Goal: Transaction & Acquisition: Purchase product/service

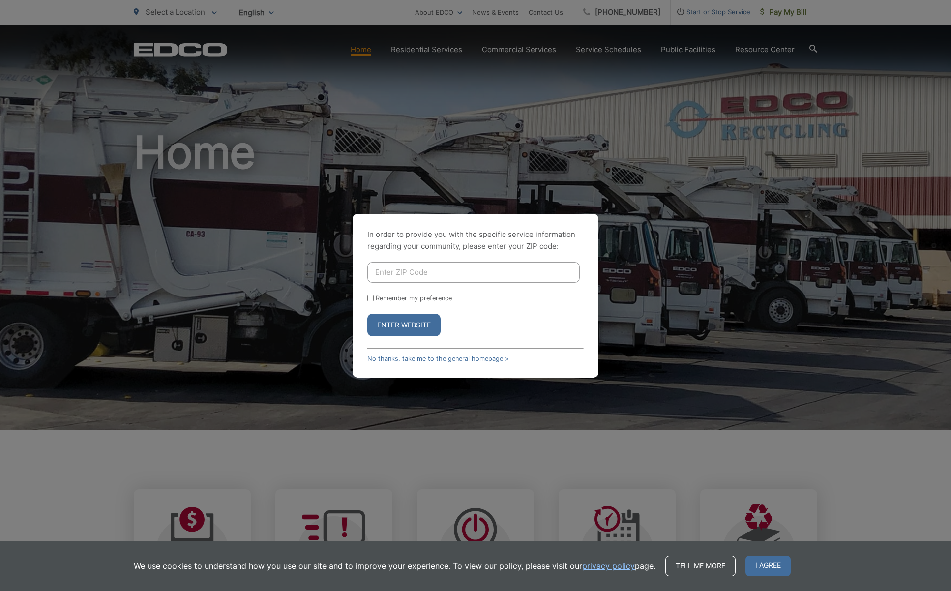
click at [453, 273] on input "Enter ZIP Code" at bounding box center [473, 272] width 212 height 21
type input "92069"
click at [371, 298] on input "Remember my preference" at bounding box center [370, 298] width 6 height 6
checkbox input "true"
click at [389, 323] on button "Enter Website" at bounding box center [403, 325] width 73 height 23
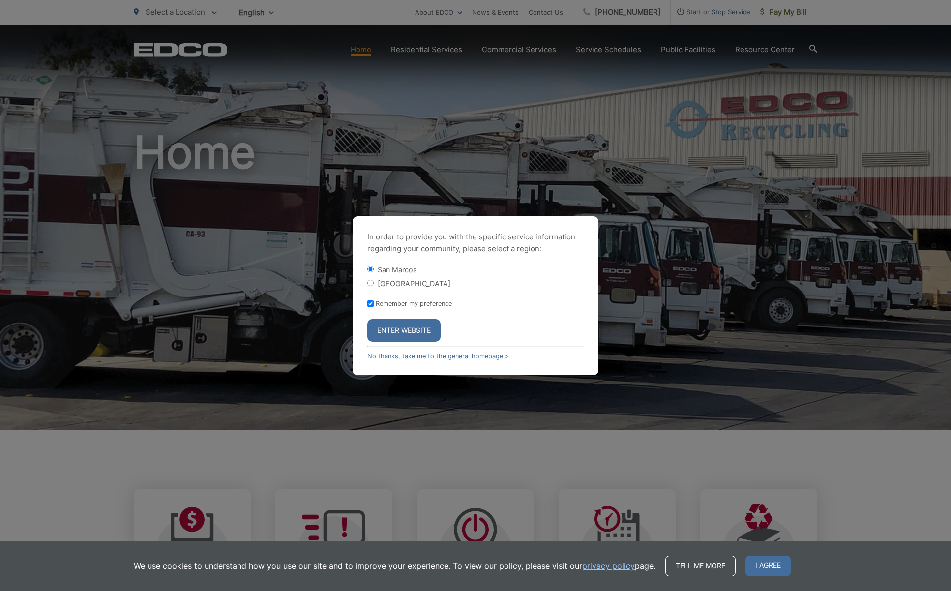
click at [395, 330] on button "Enter Website" at bounding box center [403, 330] width 73 height 23
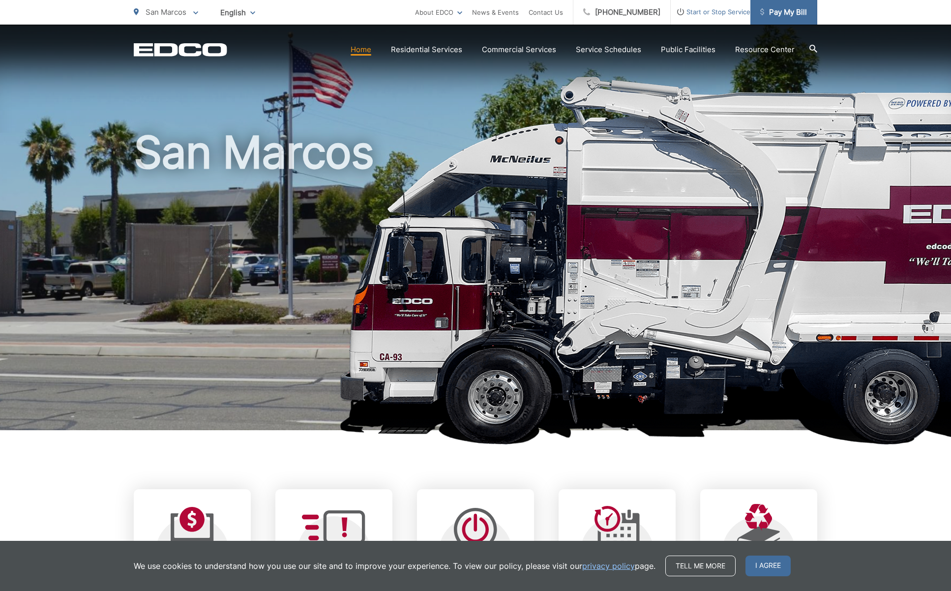
click at [783, 12] on span "Pay My Bill" at bounding box center [783, 12] width 47 height 12
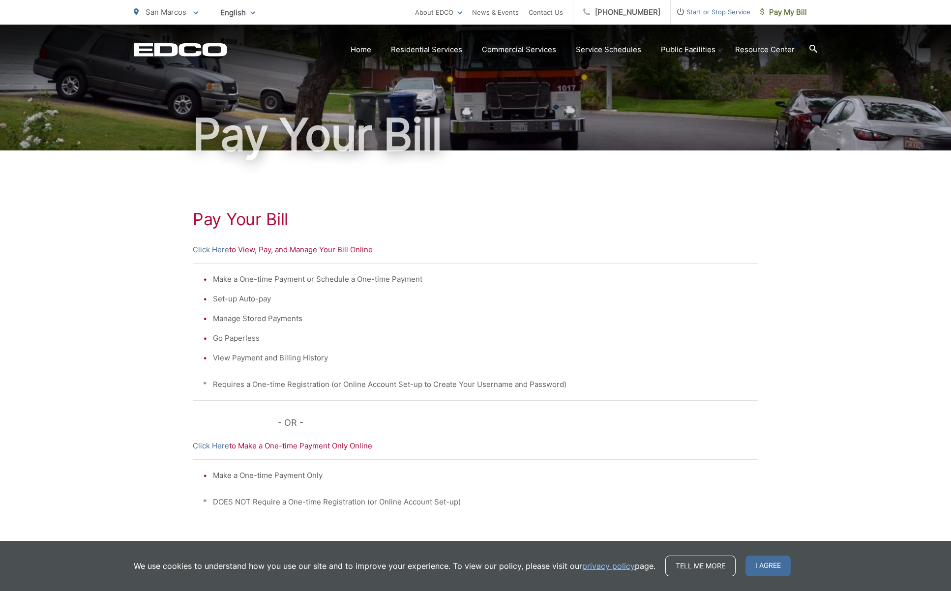
scroll to position [49, 0]
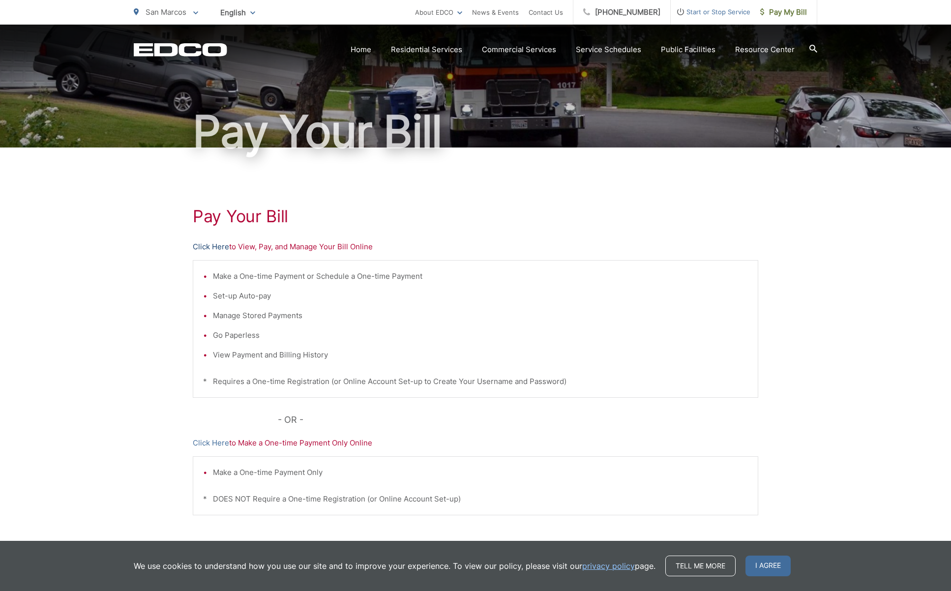
click at [207, 245] on link "Click Here" at bounding box center [211, 247] width 36 height 12
